Goal: Task Accomplishment & Management: Manage account settings

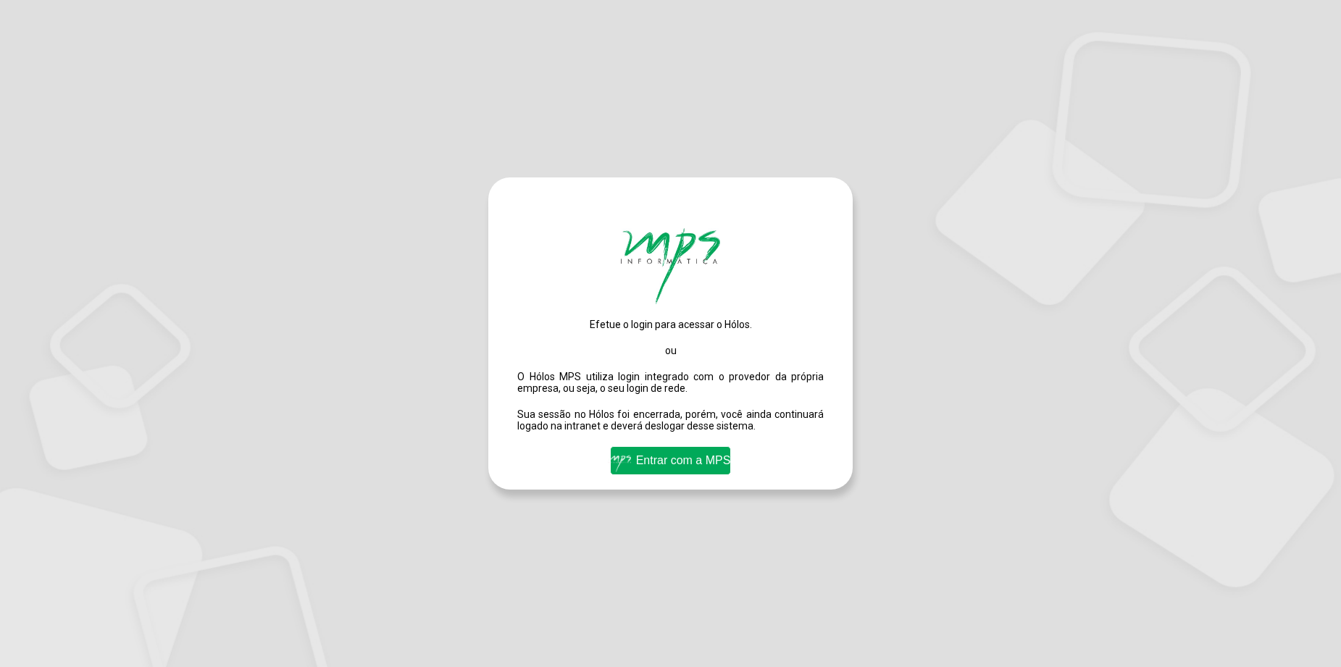
click at [654, 465] on span "Entrar com a MPS" at bounding box center [671, 460] width 128 height 25
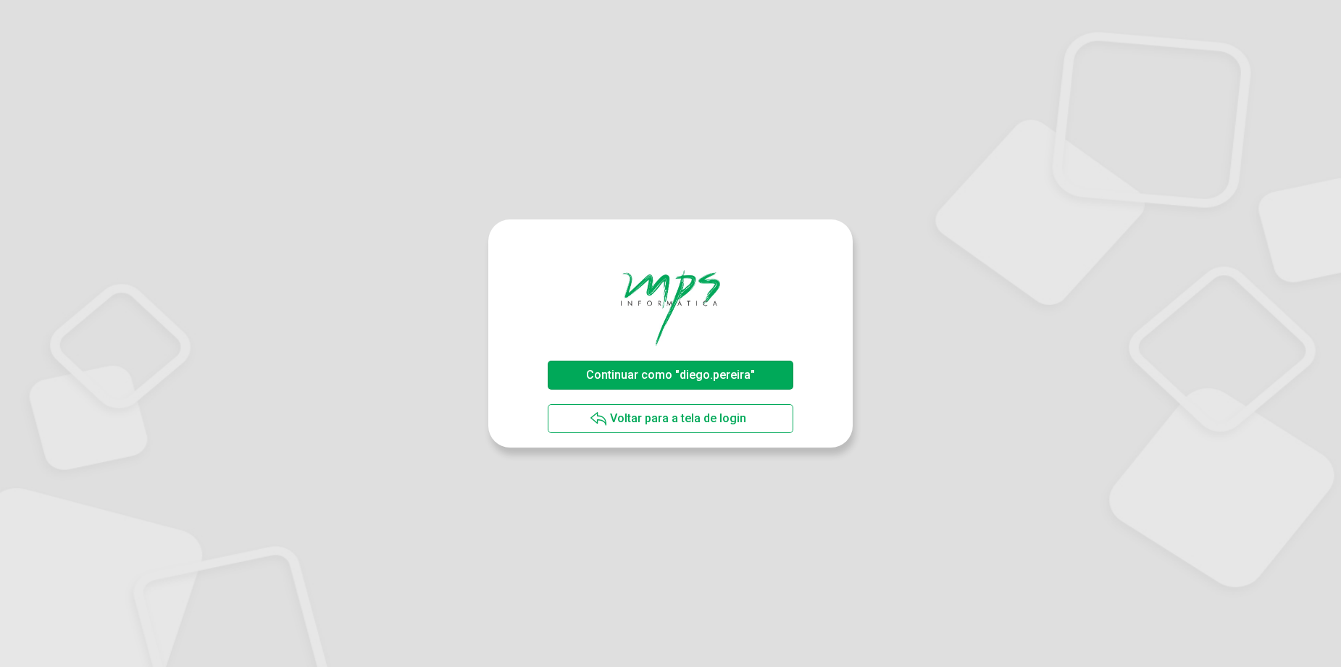
click at [712, 384] on span "Continuar como "diego.pereira"" at bounding box center [671, 374] width 176 height 25
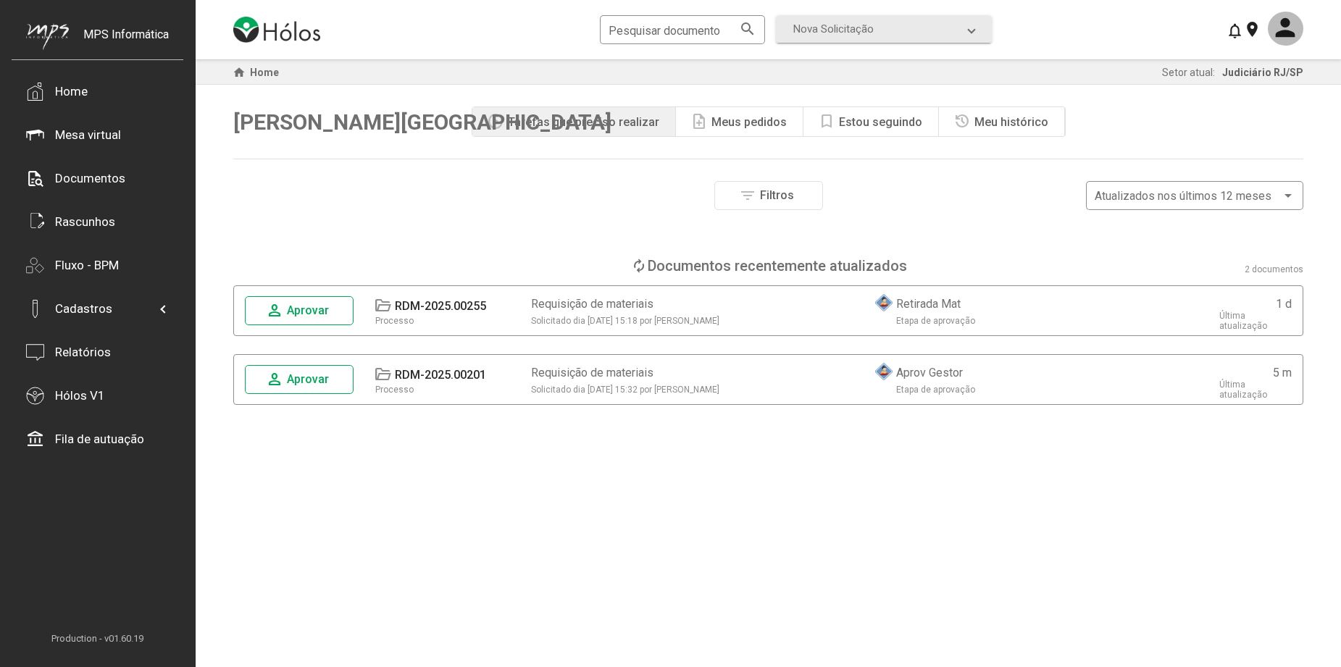
click at [721, 129] on div "note_add Meus pedidos" at bounding box center [740, 121] width 128 height 29
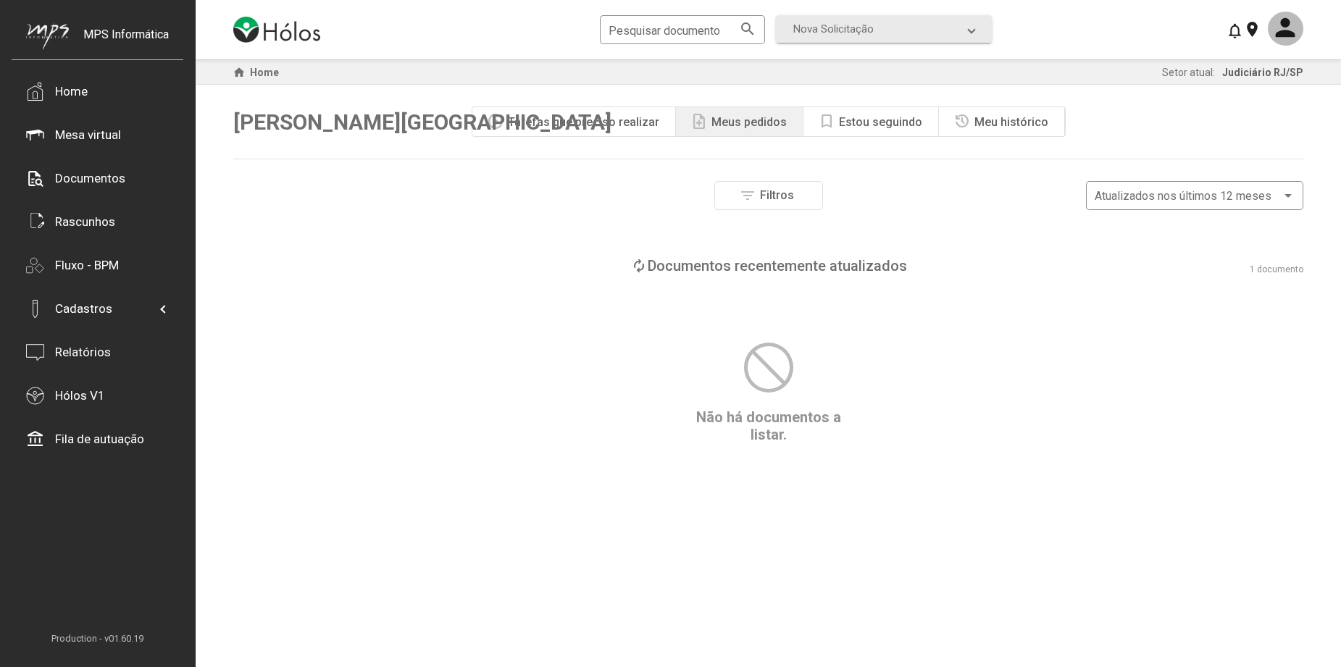
click at [648, 126] on div "Tarefas que preciso realizar" at bounding box center [583, 122] width 151 height 14
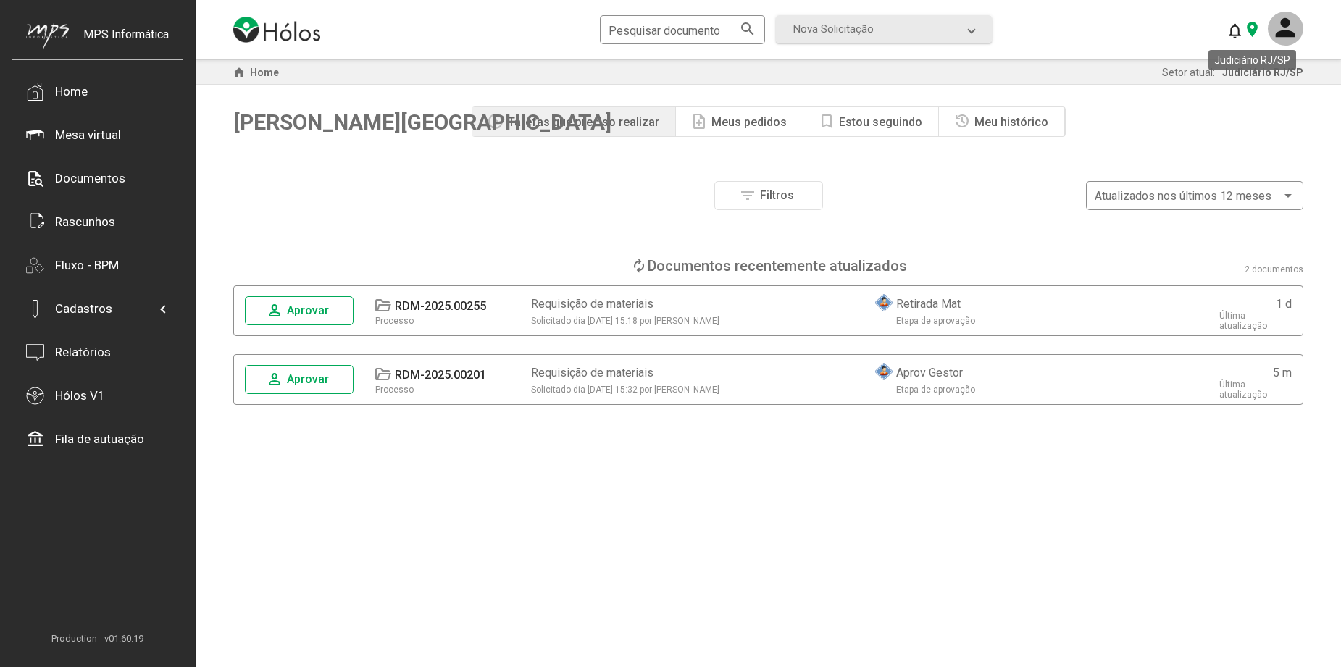
click at [1257, 33] on mat-icon "location_on" at bounding box center [1251, 28] width 17 height 17
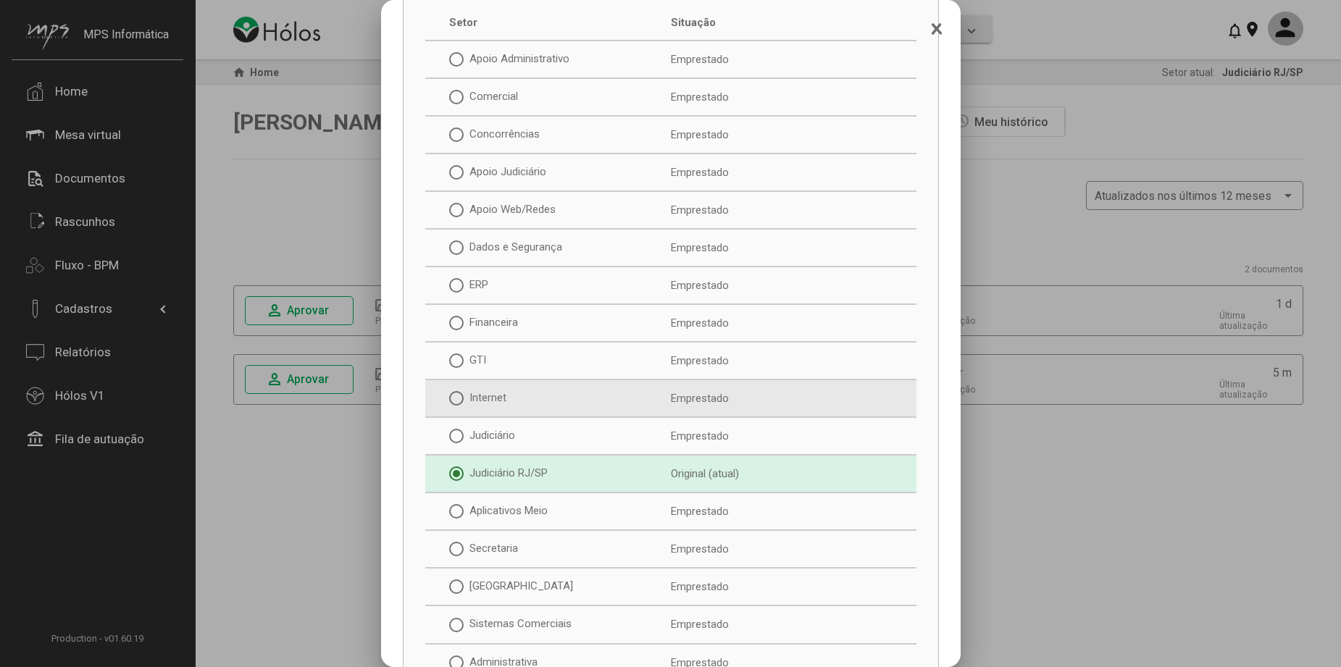
scroll to position [166, 0]
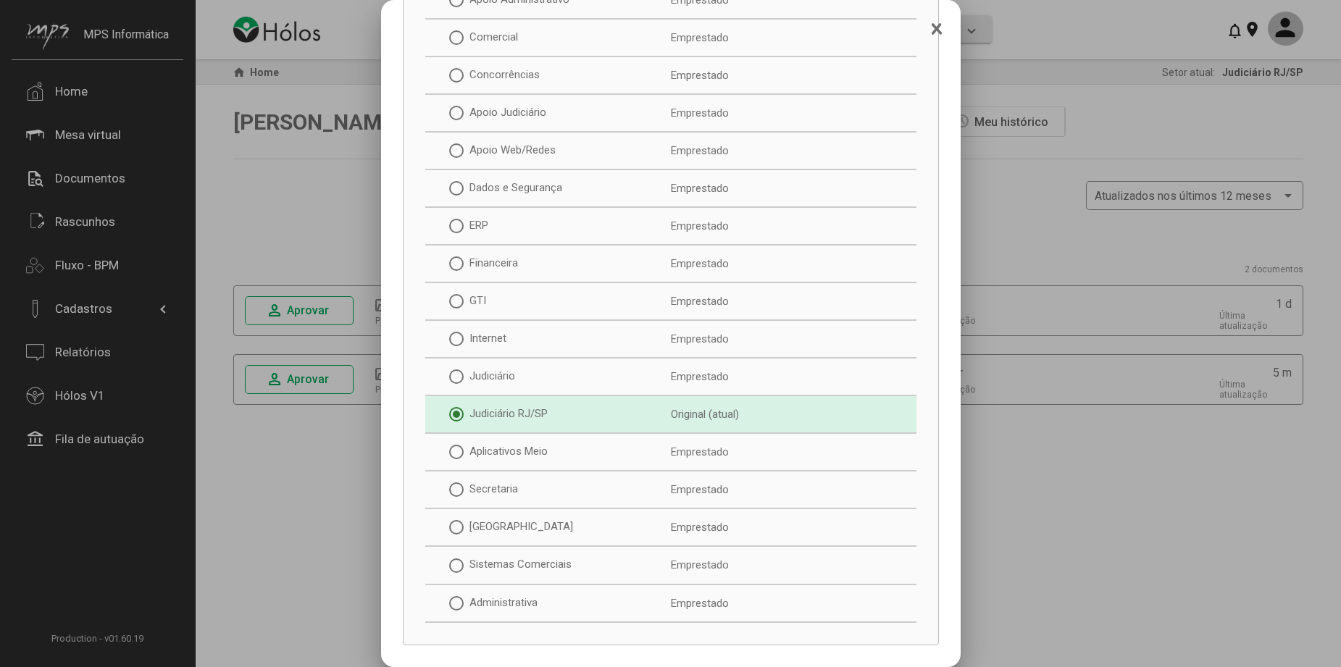
click at [932, 28] on icon at bounding box center [937, 29] width 12 height 14
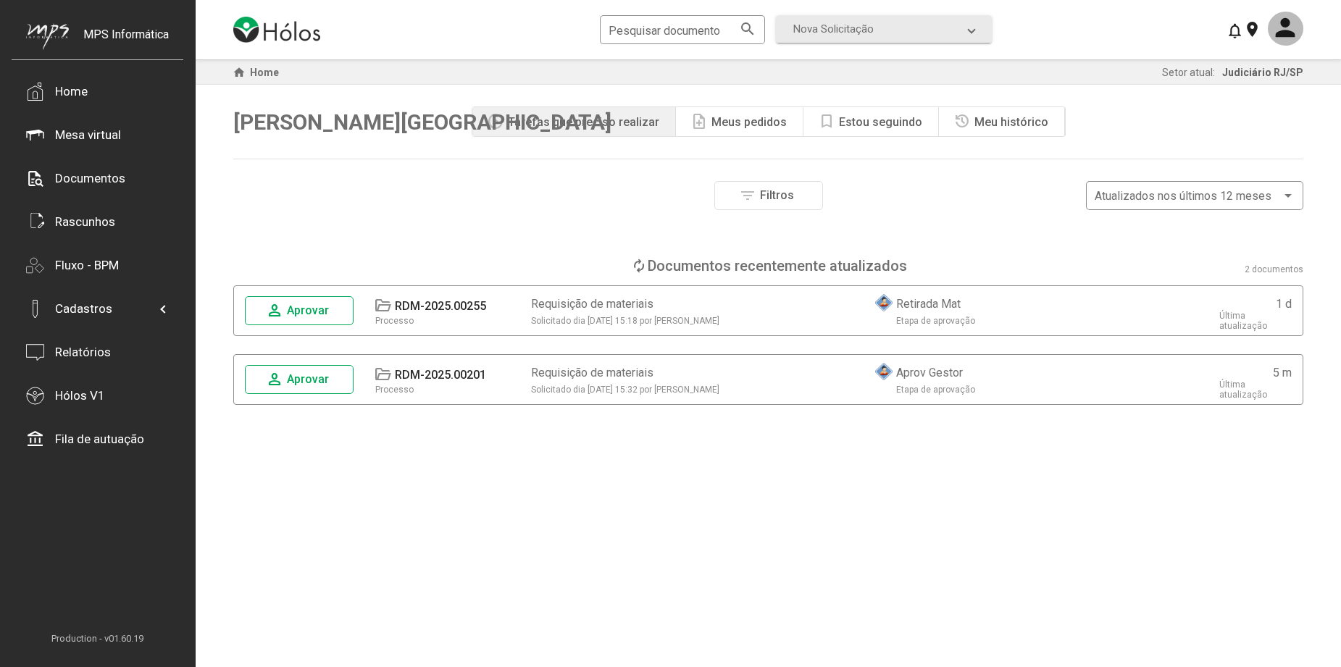
click at [744, 125] on div "Meus pedidos" at bounding box center [749, 122] width 75 height 14
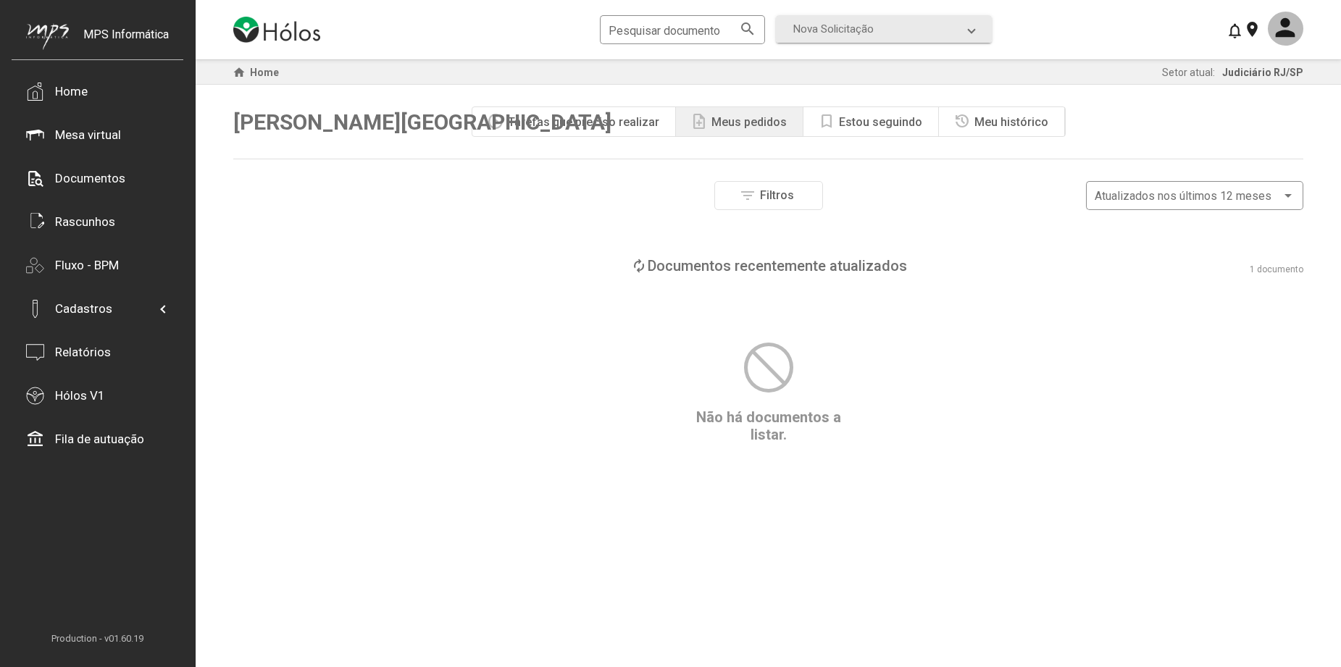
click at [639, 128] on div "Tarefas que preciso realizar" at bounding box center [583, 122] width 151 height 14
